Goal: Information Seeking & Learning: Understand process/instructions

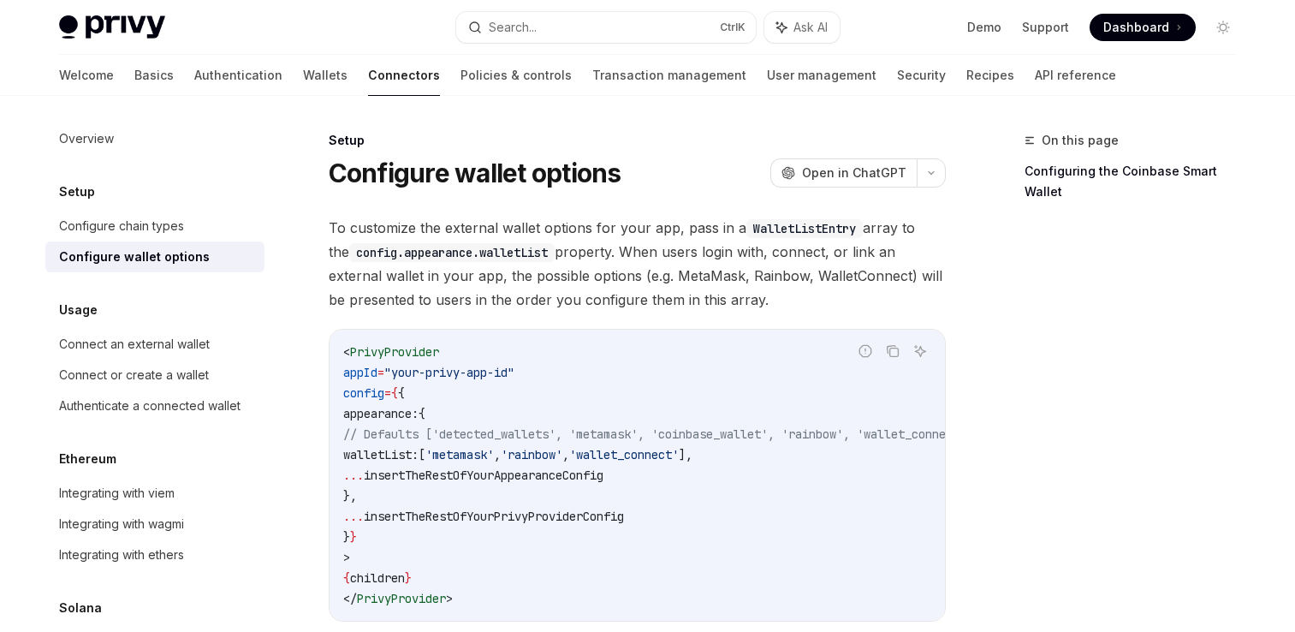
scroll to position [312, 0]
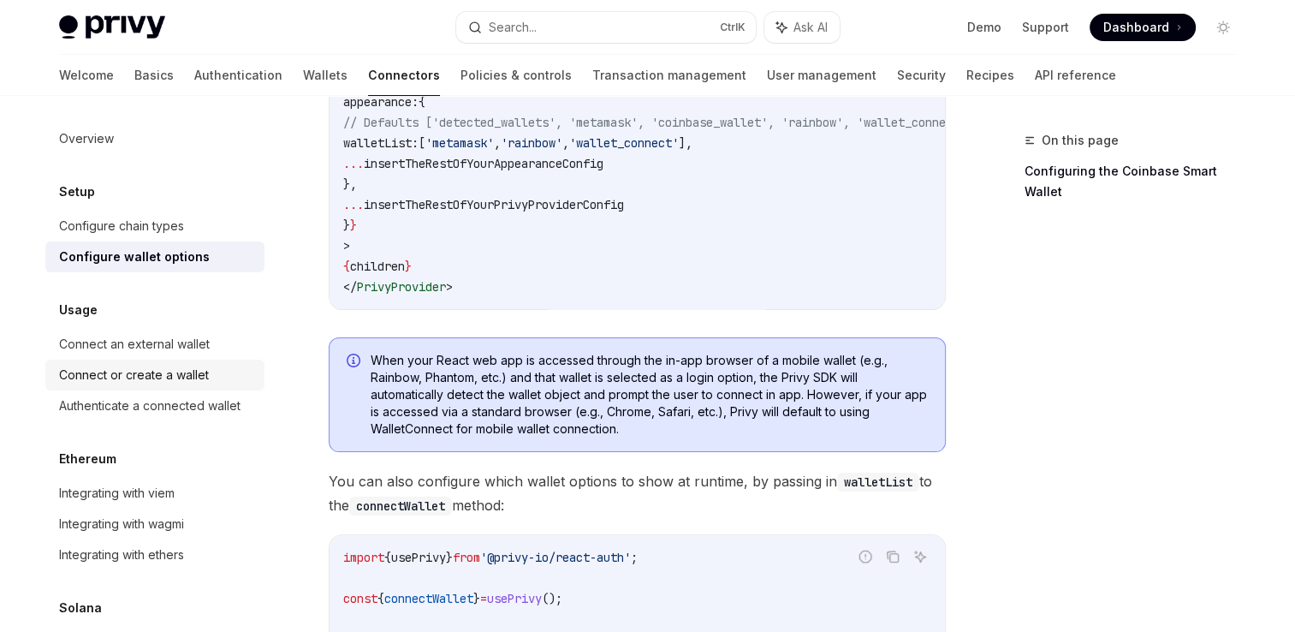
click at [102, 386] on link "Connect or create a wallet" at bounding box center [154, 374] width 219 height 31
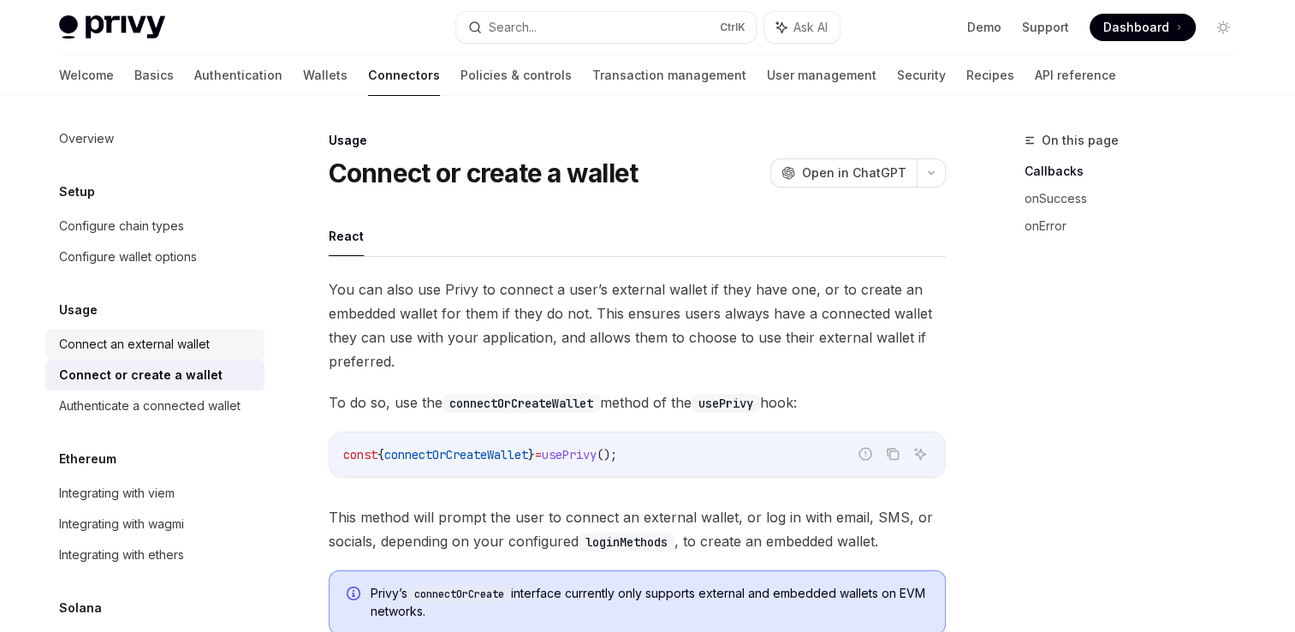
click at [99, 348] on div "Connect an external wallet" at bounding box center [134, 344] width 151 height 21
type textarea "*"
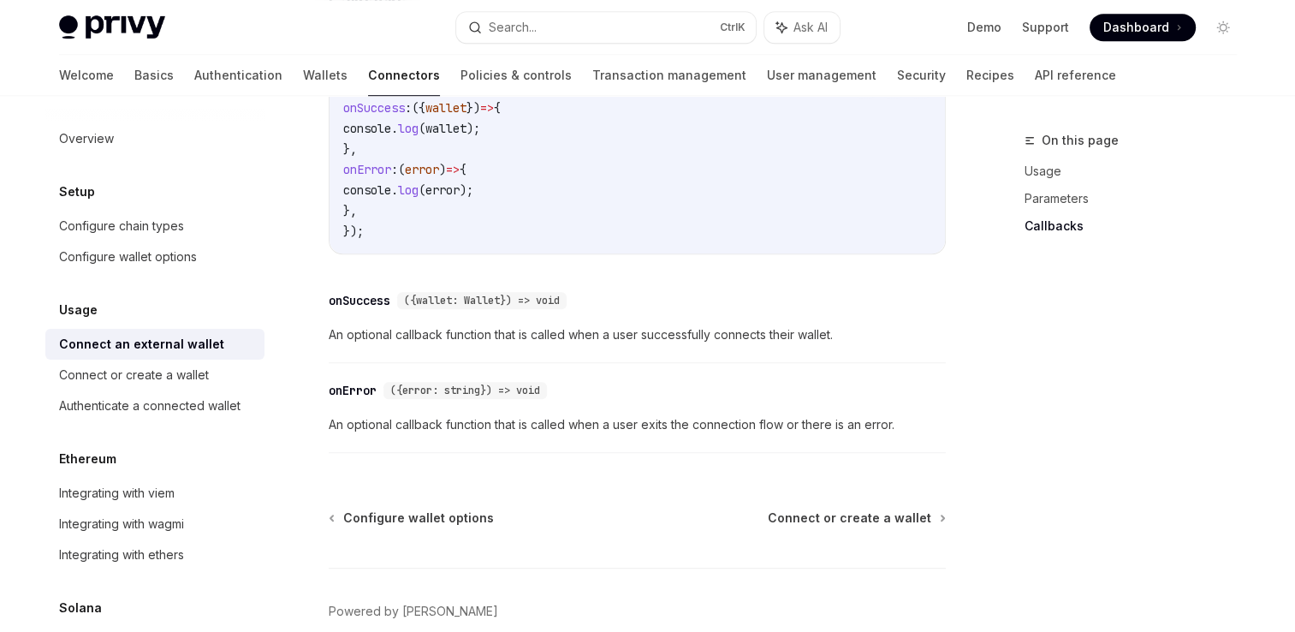
scroll to position [1113, 0]
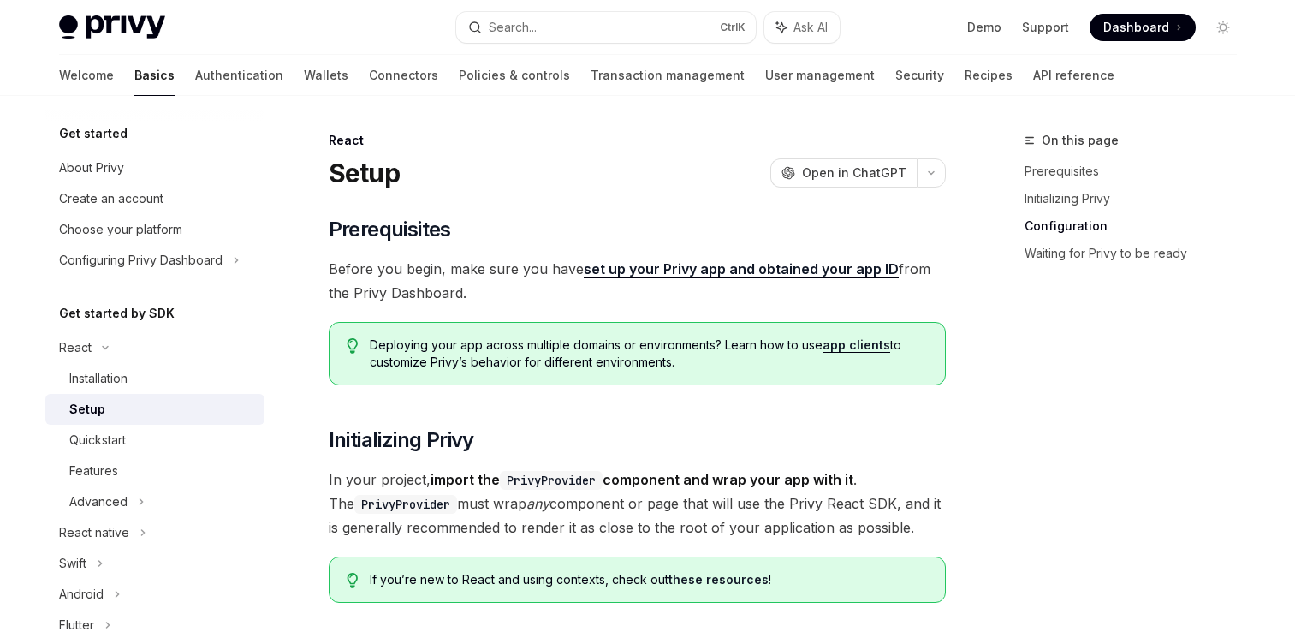
scroll to position [1270, 0]
